Goal: Check status: Check status

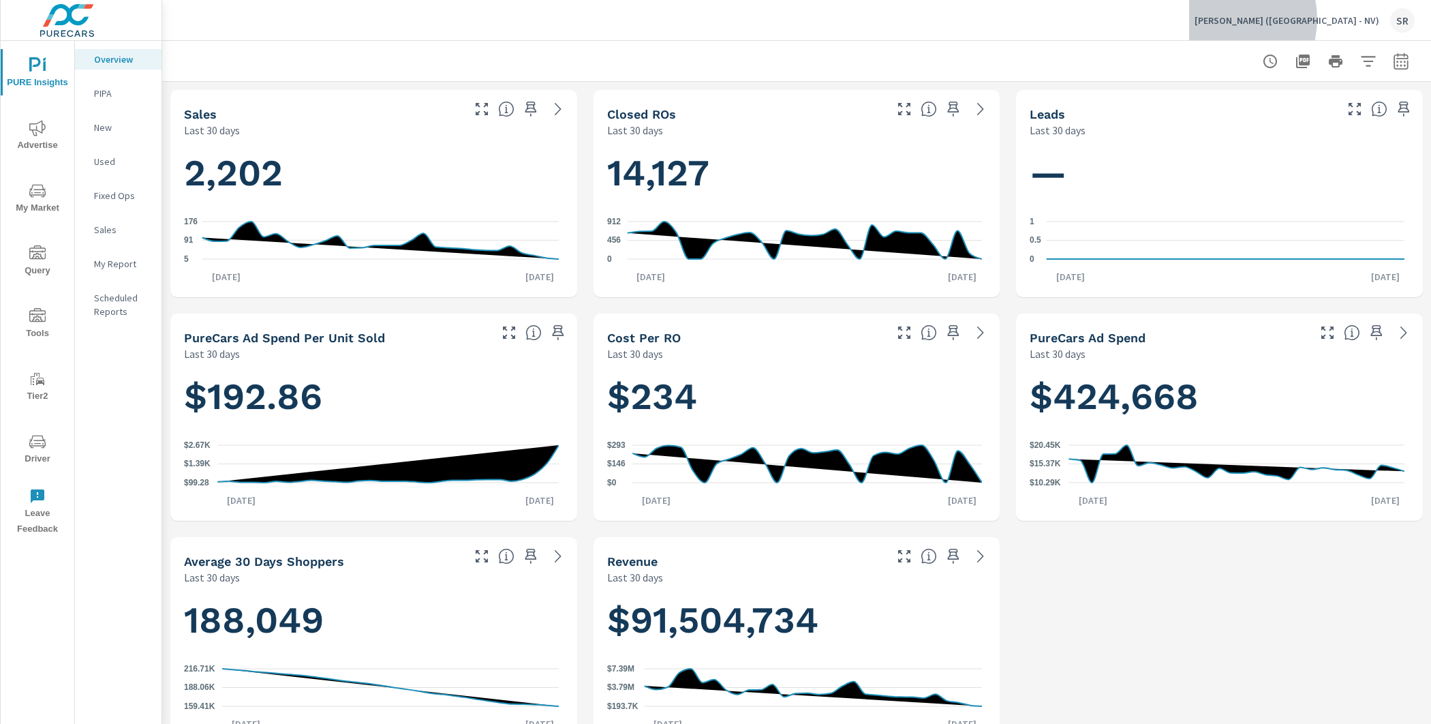
click at [1327, 19] on p "[PERSON_NAME] ([GEOGRAPHIC_DATA] - NV)" at bounding box center [1286, 20] width 185 height 12
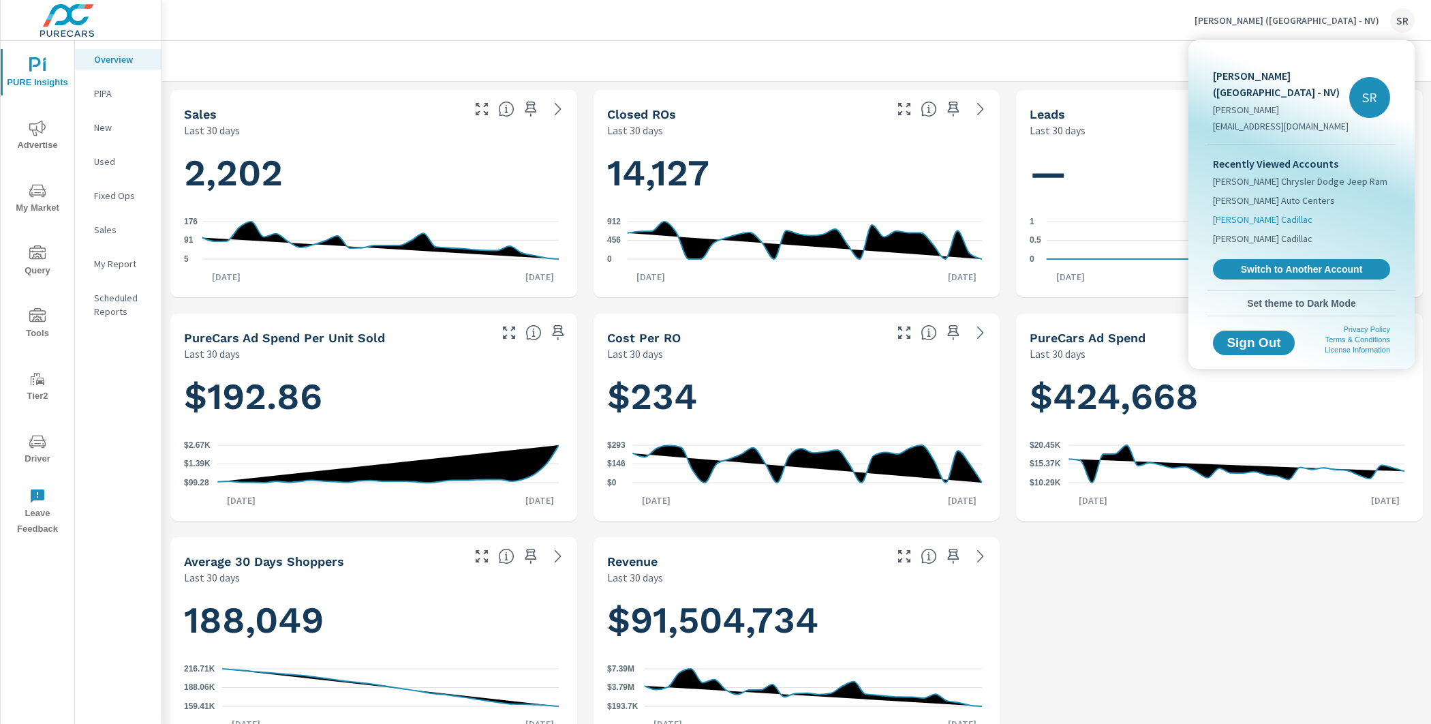
click at [1281, 213] on span "[PERSON_NAME] Cadillac" at bounding box center [1262, 220] width 99 height 14
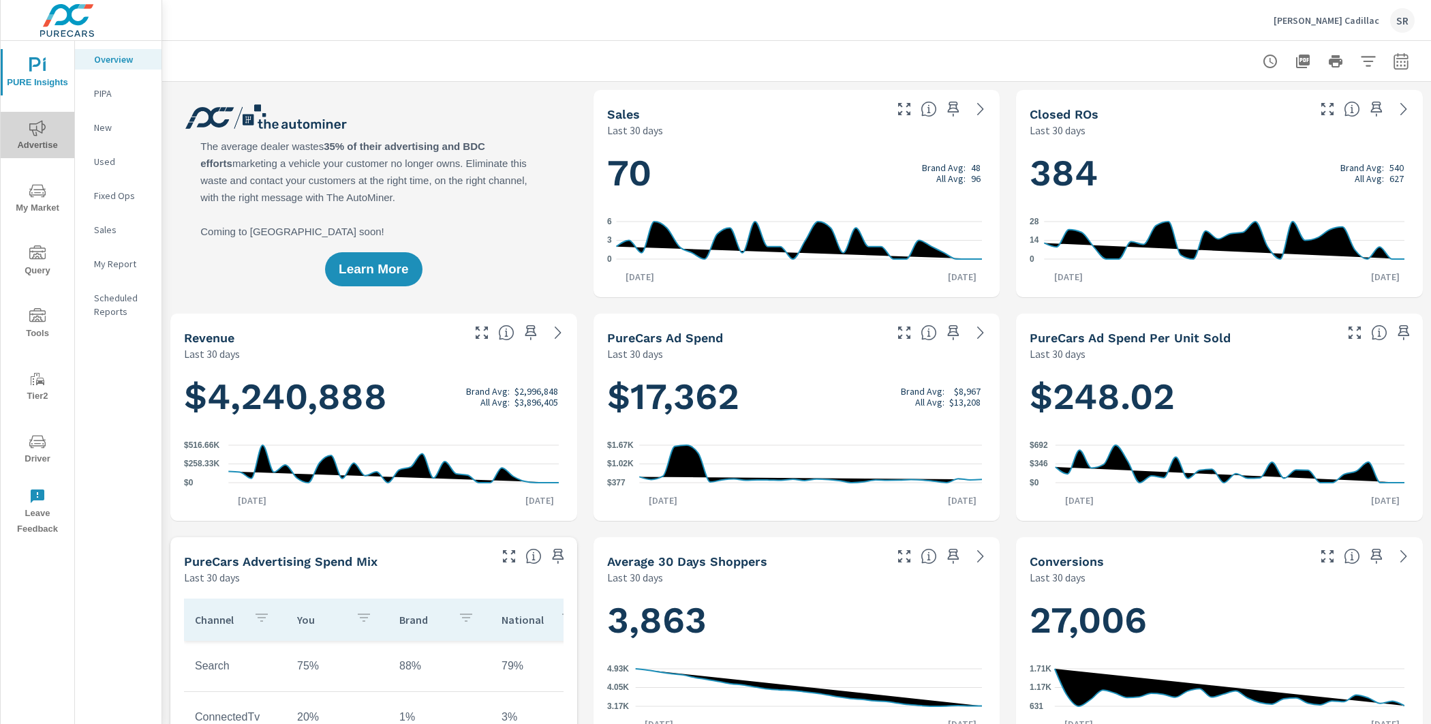
click at [37, 140] on span "Advertise" at bounding box center [37, 136] width 65 height 33
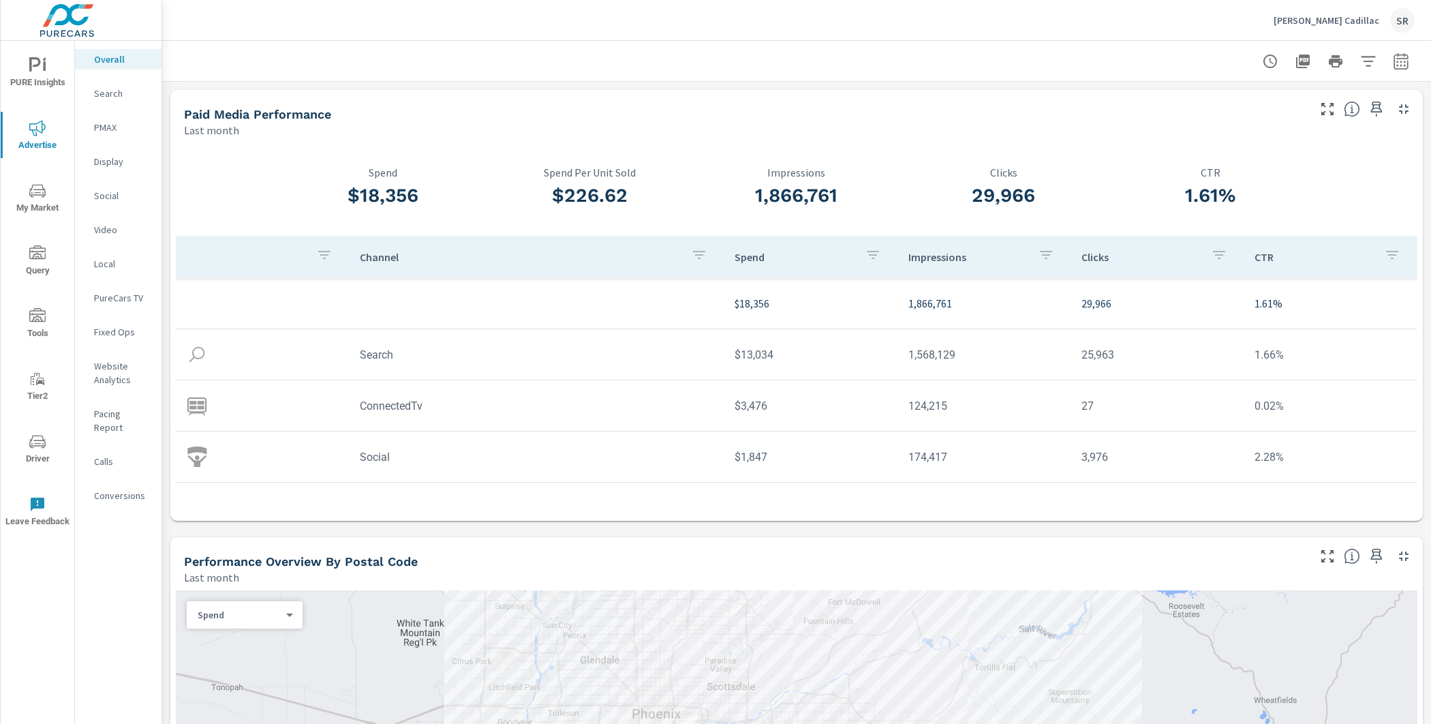
click at [1387, 67] on button "button" at bounding box center [1400, 61] width 27 height 27
click at [1321, 126] on select "Custom [DATE] Last week Last 7 days Last 14 days Last 30 days Last 45 days Last…" at bounding box center [1279, 117] width 136 height 27
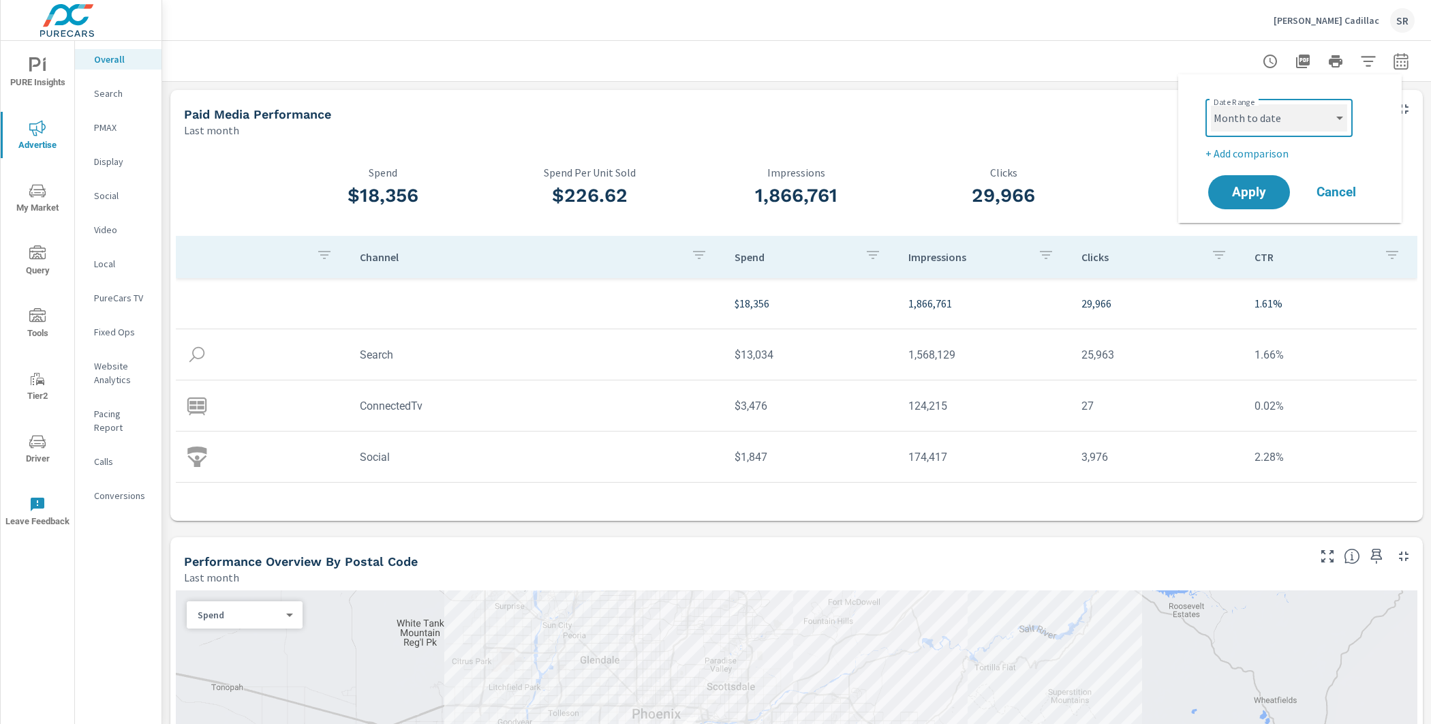
click at [1211, 104] on select "Custom [DATE] Last week Last 7 days Last 14 days Last 30 days Last 45 days Last…" at bounding box center [1279, 117] width 136 height 27
select select "Month to date"
click at [1237, 195] on span "Apply" at bounding box center [1249, 192] width 56 height 13
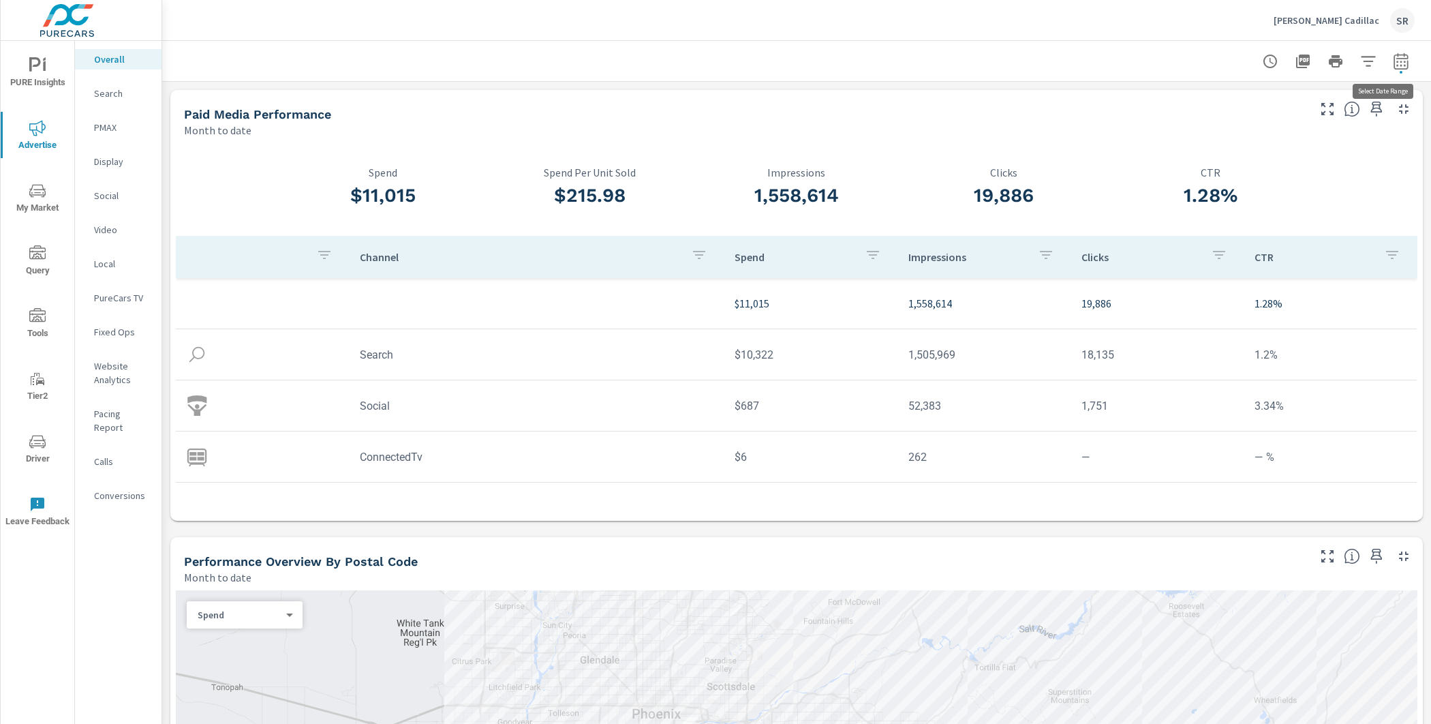
click at [1387, 69] on button "button" at bounding box center [1400, 61] width 27 height 27
click at [1281, 104] on select "Custom [DATE] Last week Last 7 days Last 14 days Last 30 days Last 45 days Last…" at bounding box center [1279, 117] width 136 height 27
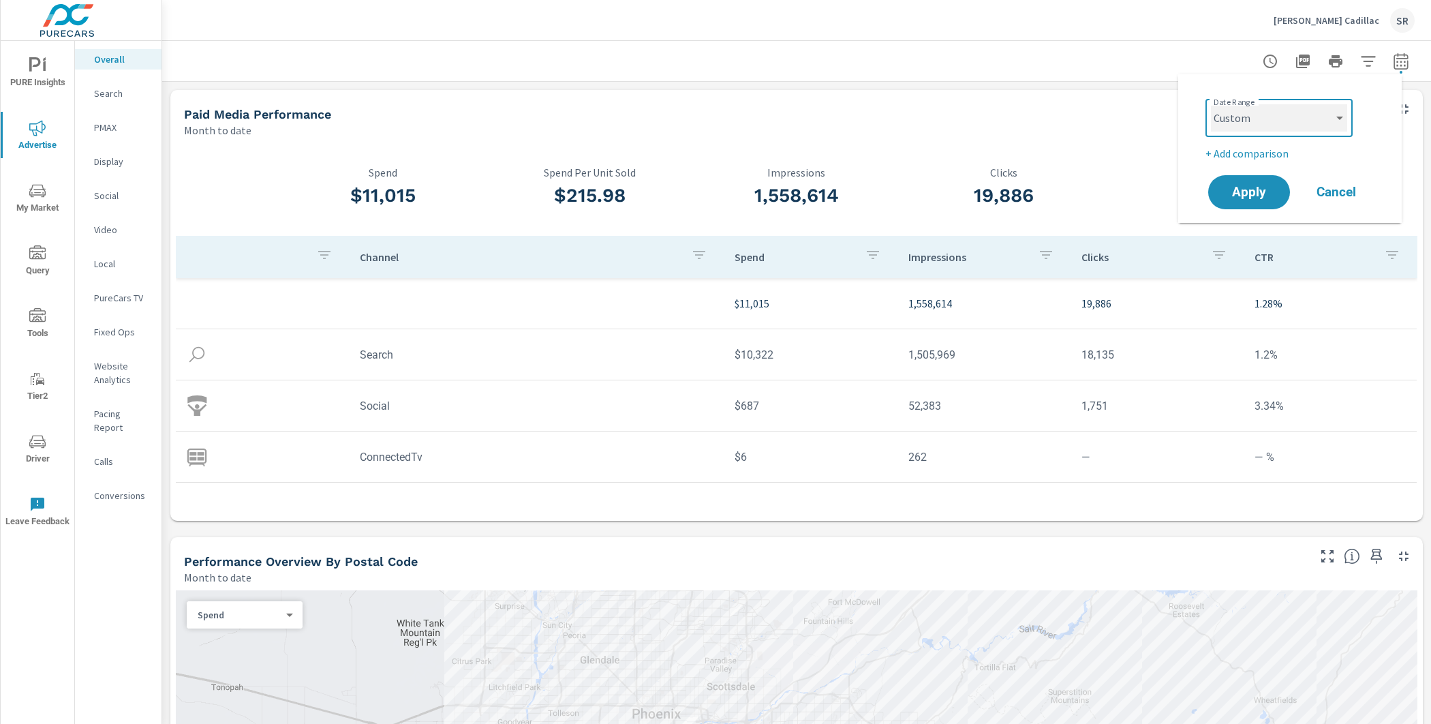
click at [1211, 104] on select "Custom [DATE] Last week Last 7 days Last 14 days Last 30 days Last 45 days Last…" at bounding box center [1279, 117] width 136 height 27
select select "custom"
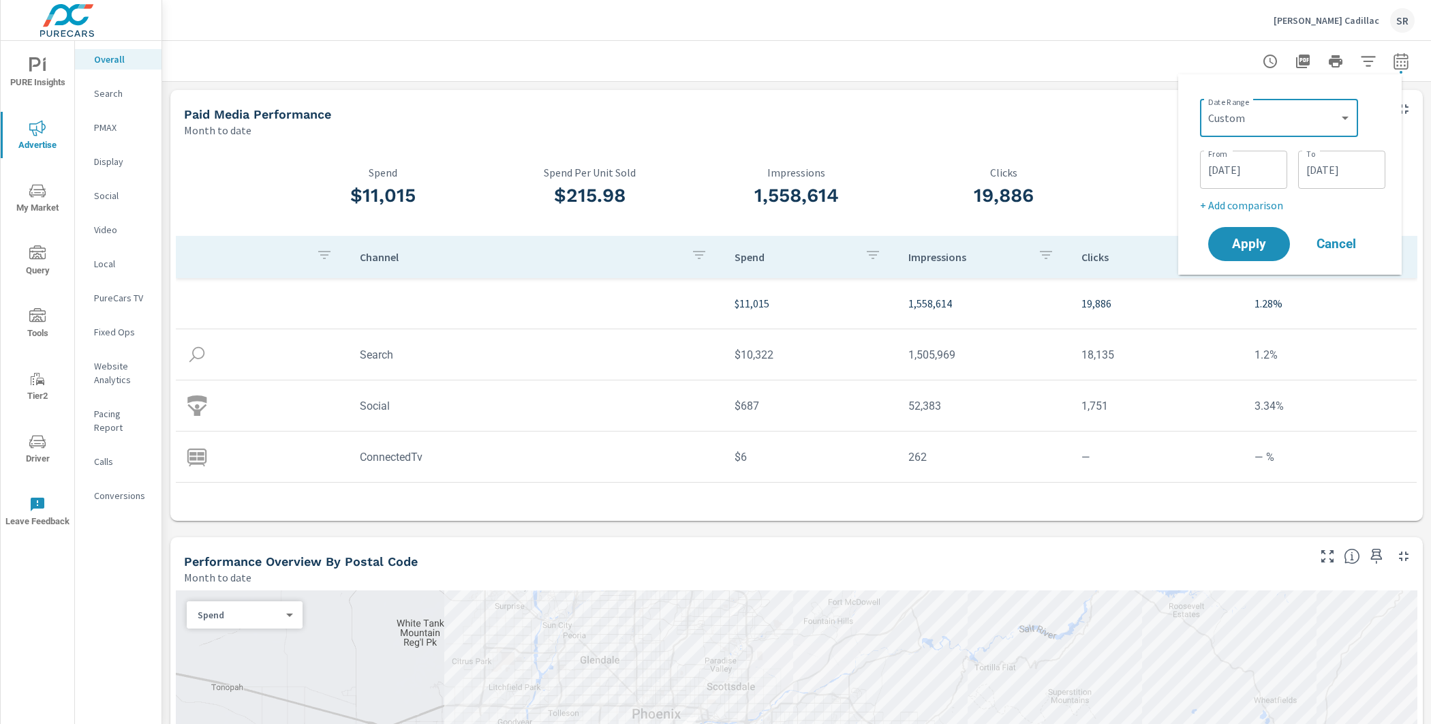
click at [1238, 176] on input "[DATE]" at bounding box center [1243, 169] width 76 height 27
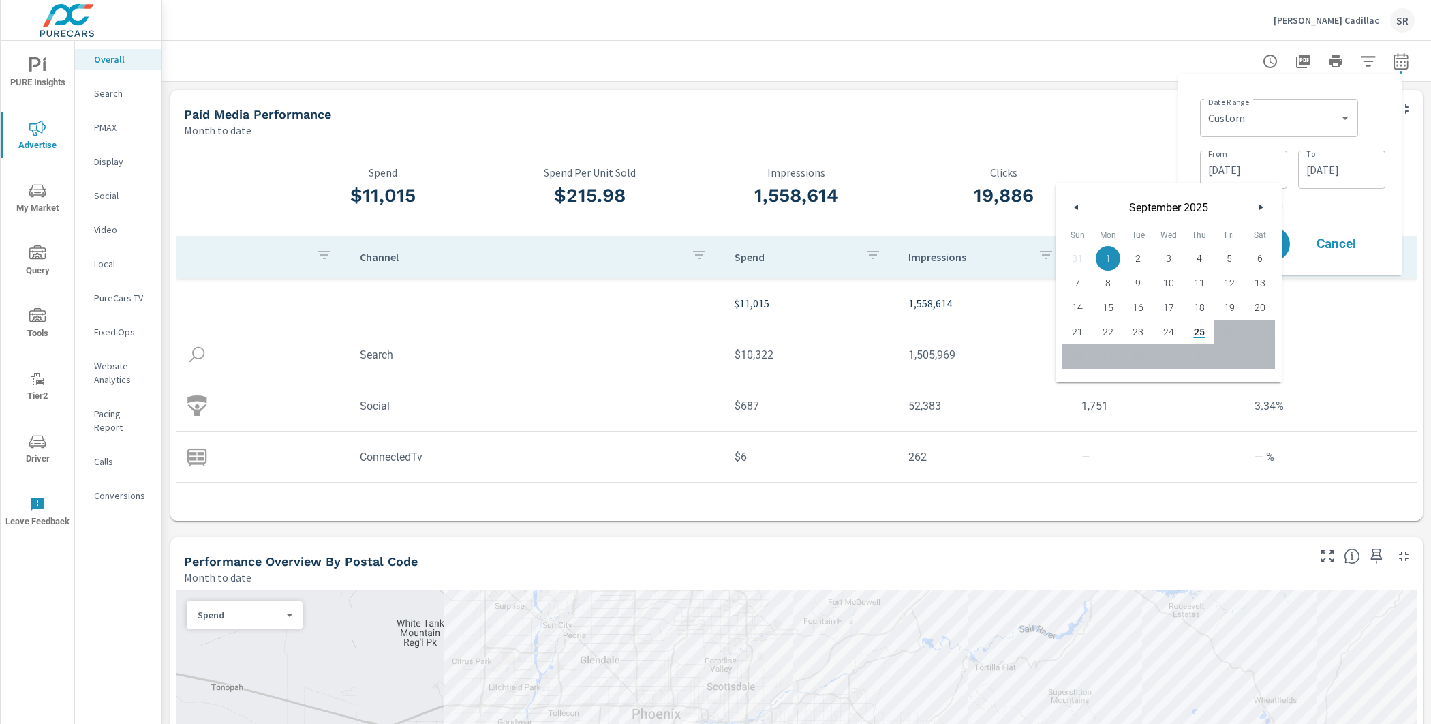
click at [1077, 208] on icon "button" at bounding box center [1074, 206] width 7 height 5
click at [1143, 251] on span "1" at bounding box center [1138, 258] width 31 height 18
type input "[DATE]"
click at [1324, 209] on p "+ Add comparison" at bounding box center [1292, 205] width 185 height 16
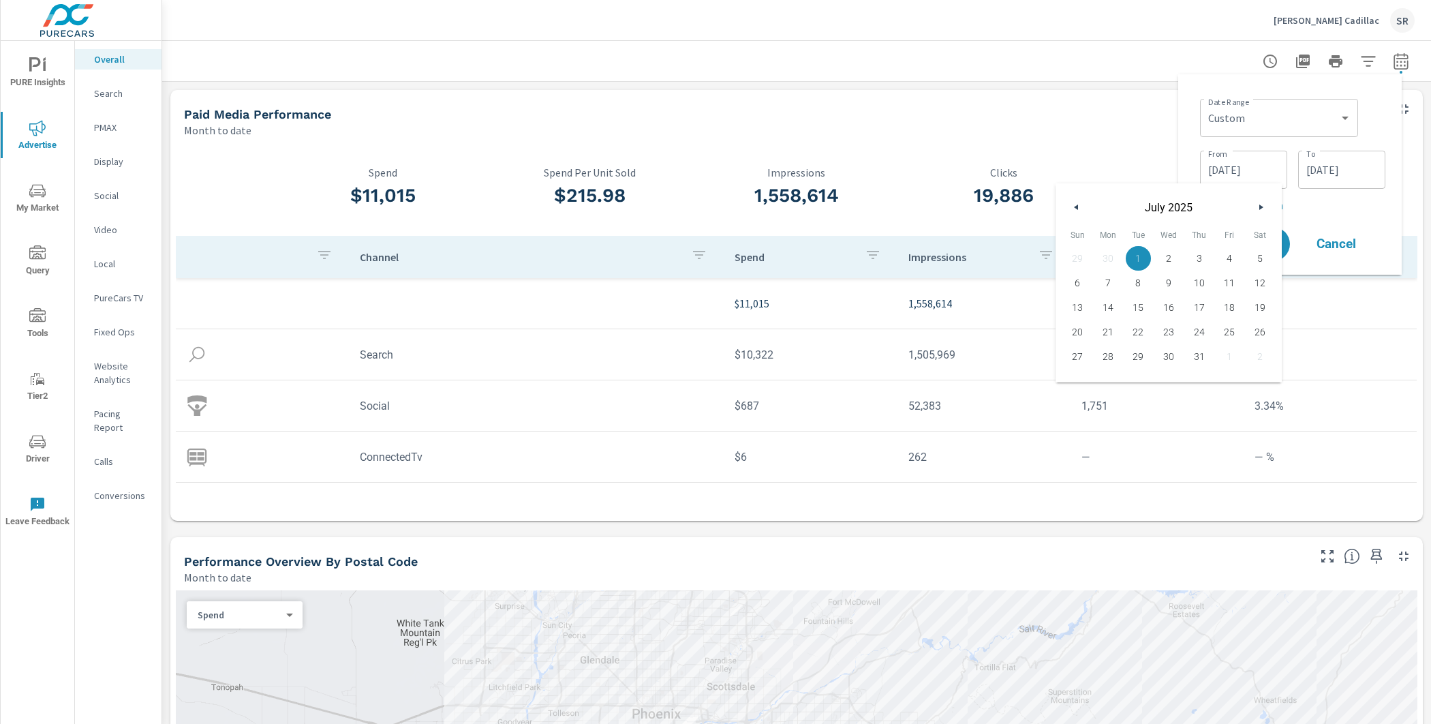
select select "Previous period"
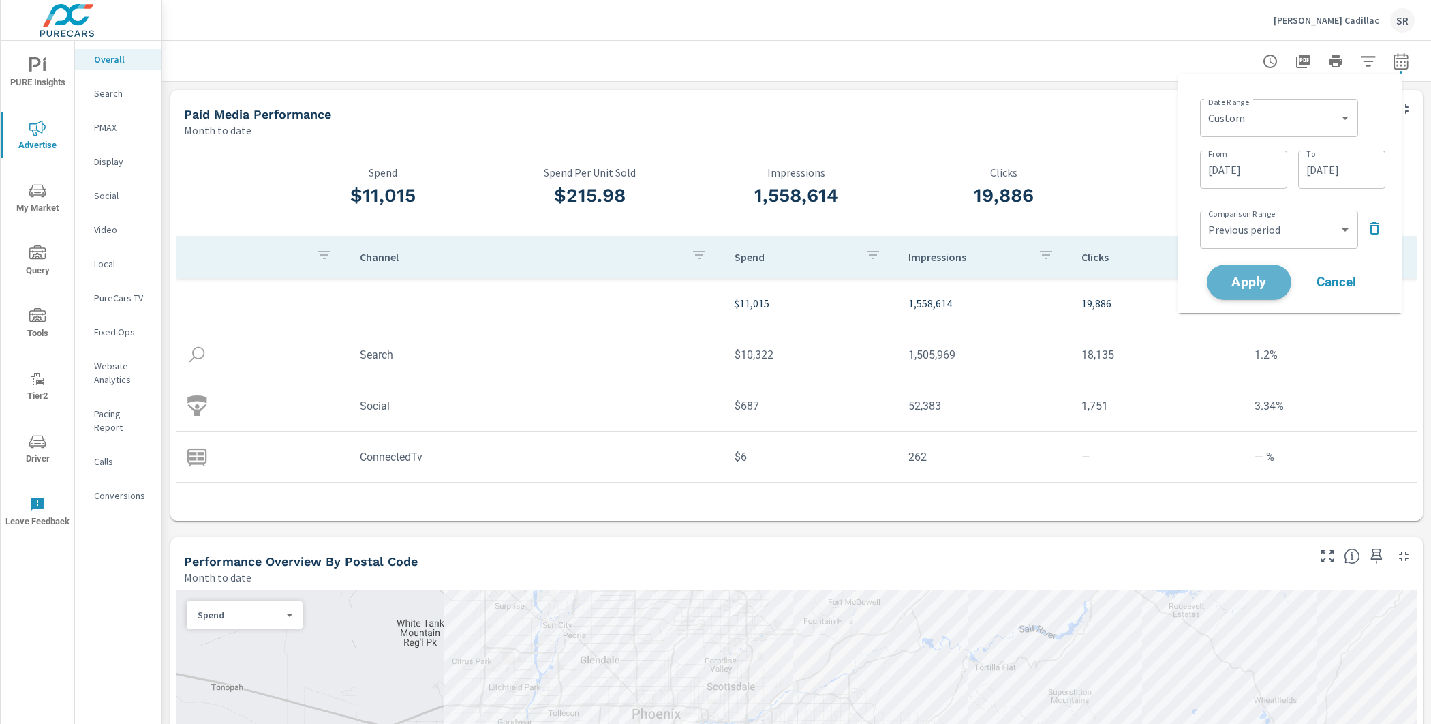
click at [1252, 279] on span "Apply" at bounding box center [1249, 282] width 56 height 13
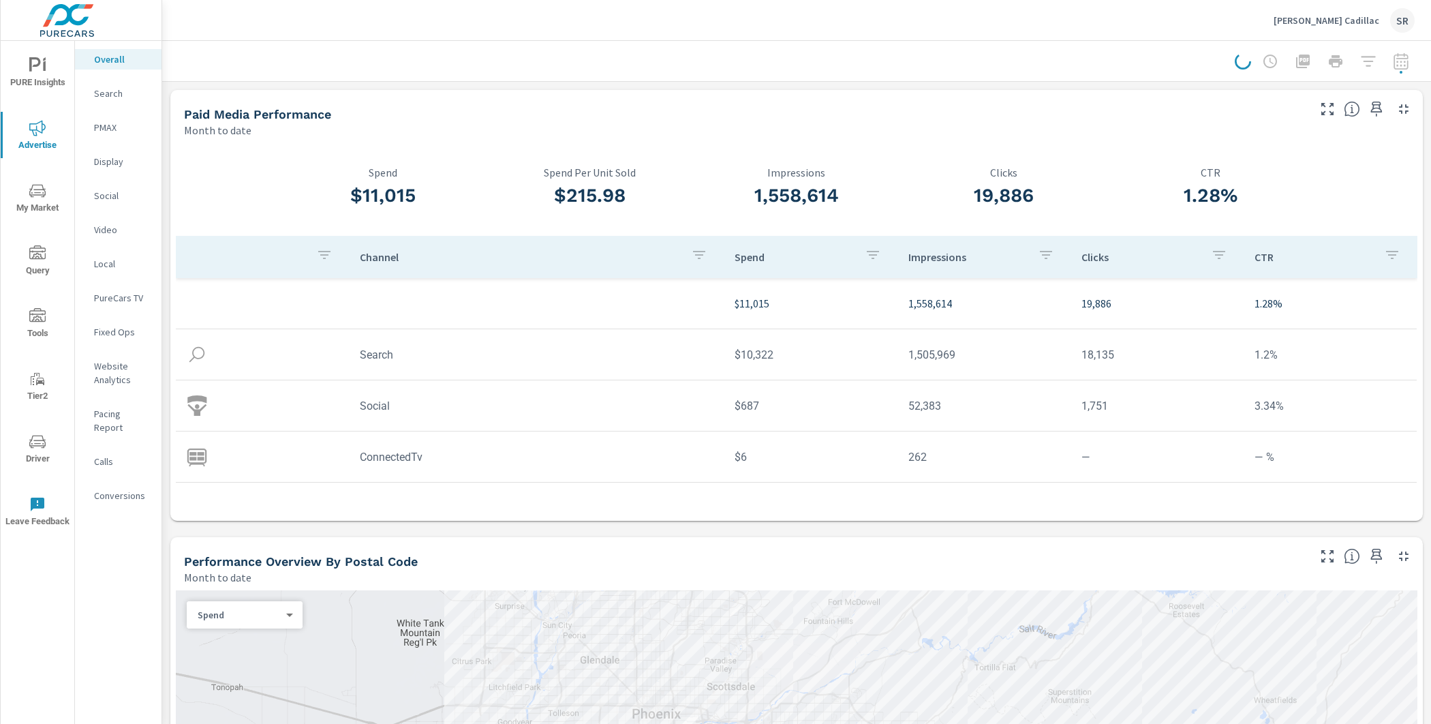
click at [1388, 65] on div at bounding box center [1325, 61] width 180 height 27
